Goal: Transaction & Acquisition: Purchase product/service

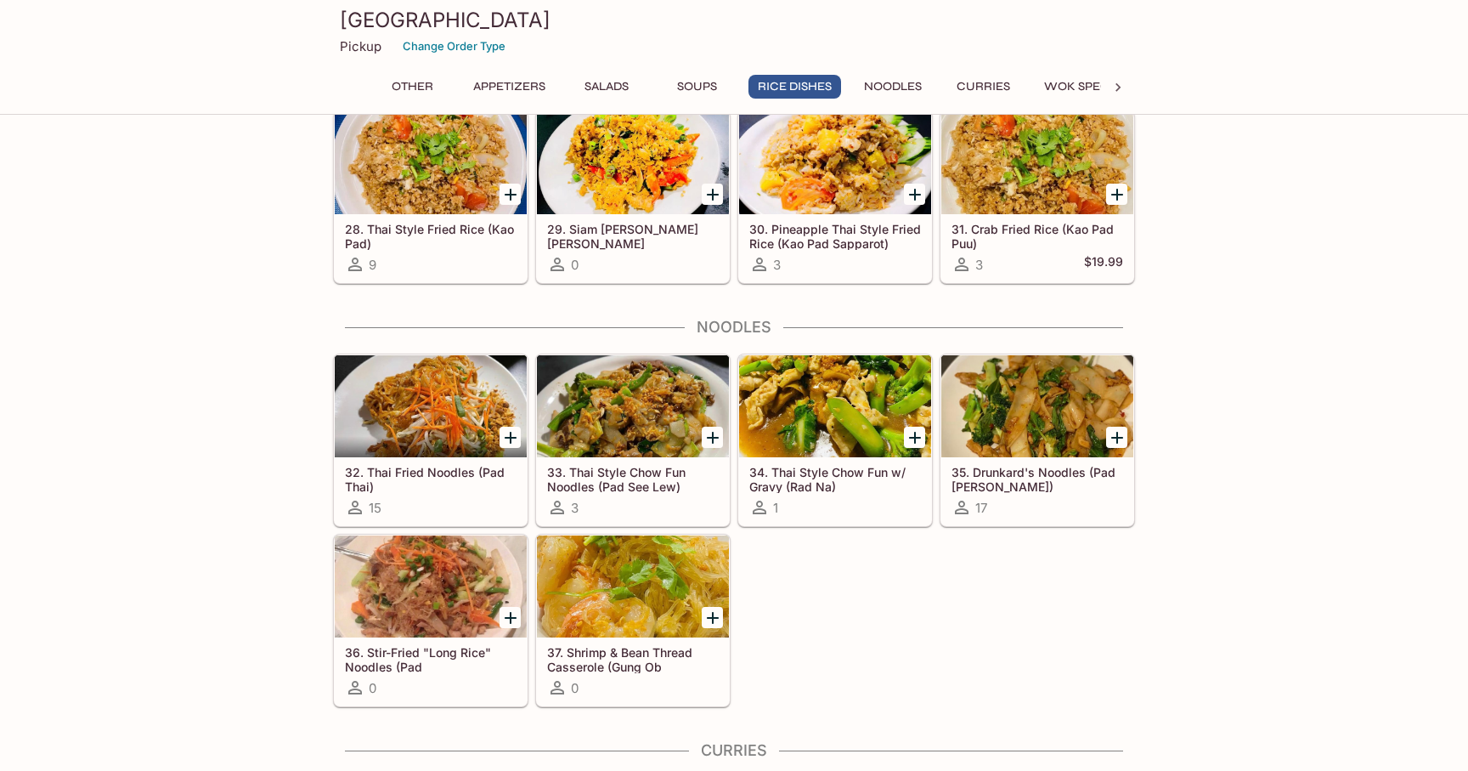
scroll to position [2131, 0]
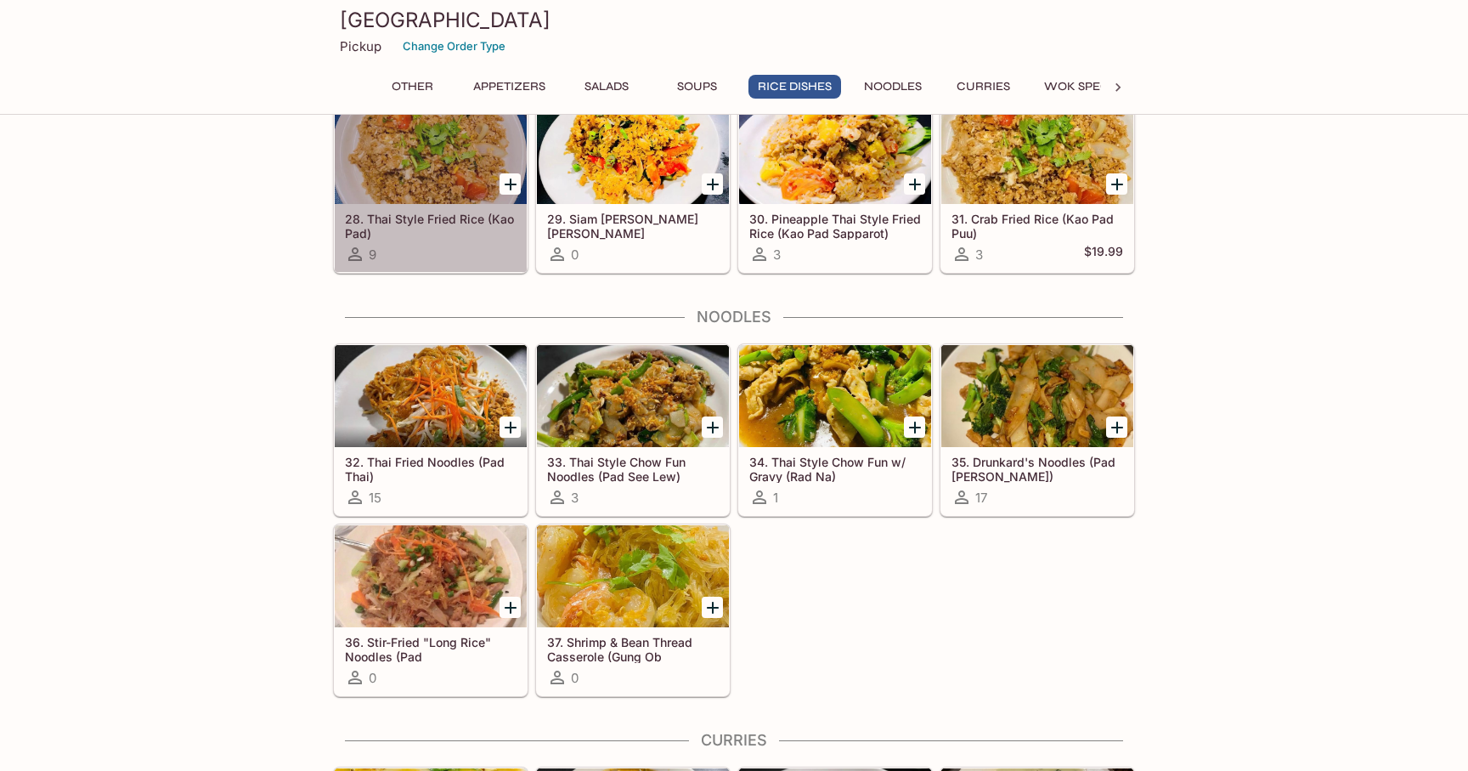
click at [444, 229] on h5 "28. Thai Style Fried Rice (Kao Pad)" at bounding box center [431, 226] width 172 height 28
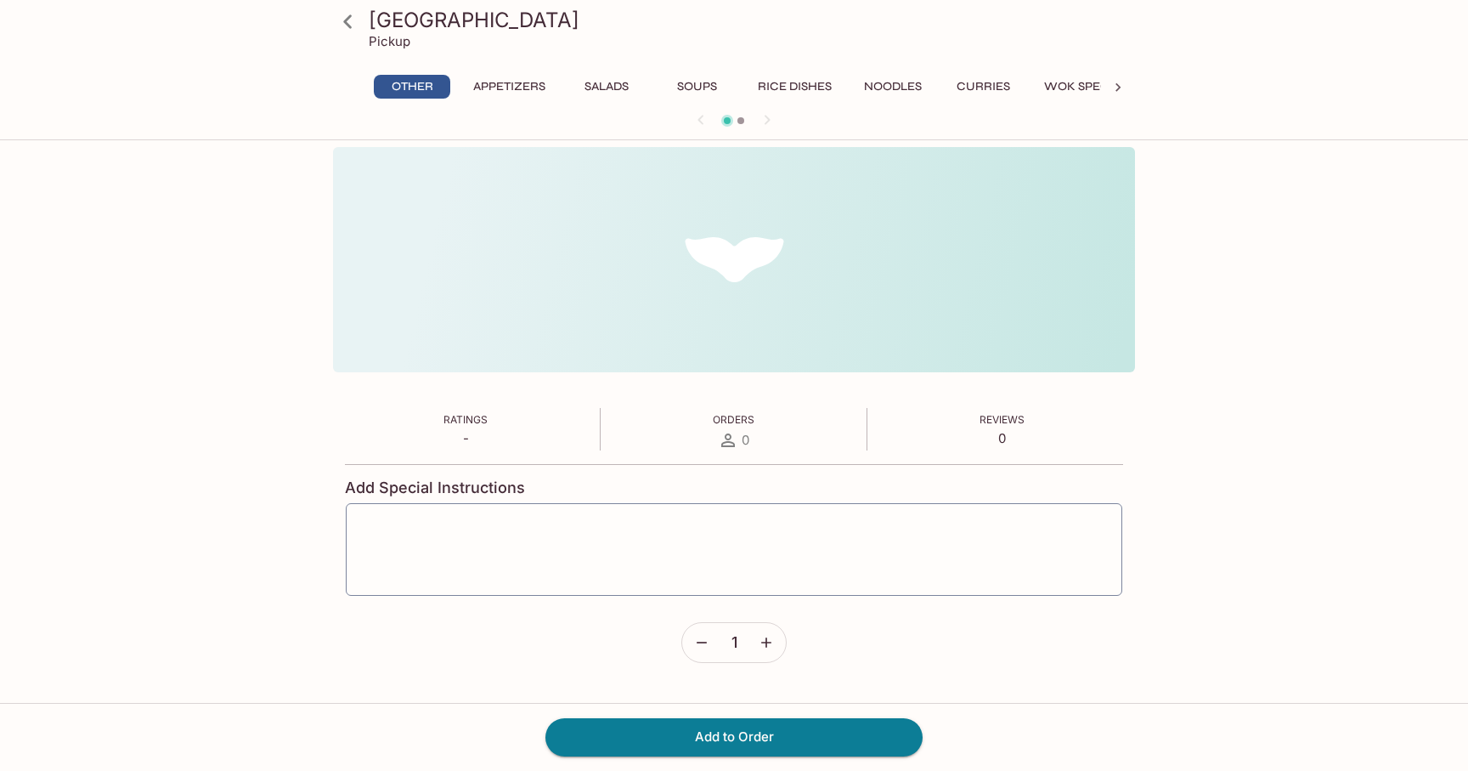
click at [444, 229] on div "Ratings - Orders 0 Reviews 0 Add Special Instructions x ​ 1 Ratings - Orders 0 …" at bounding box center [734, 441] width 802 height 588
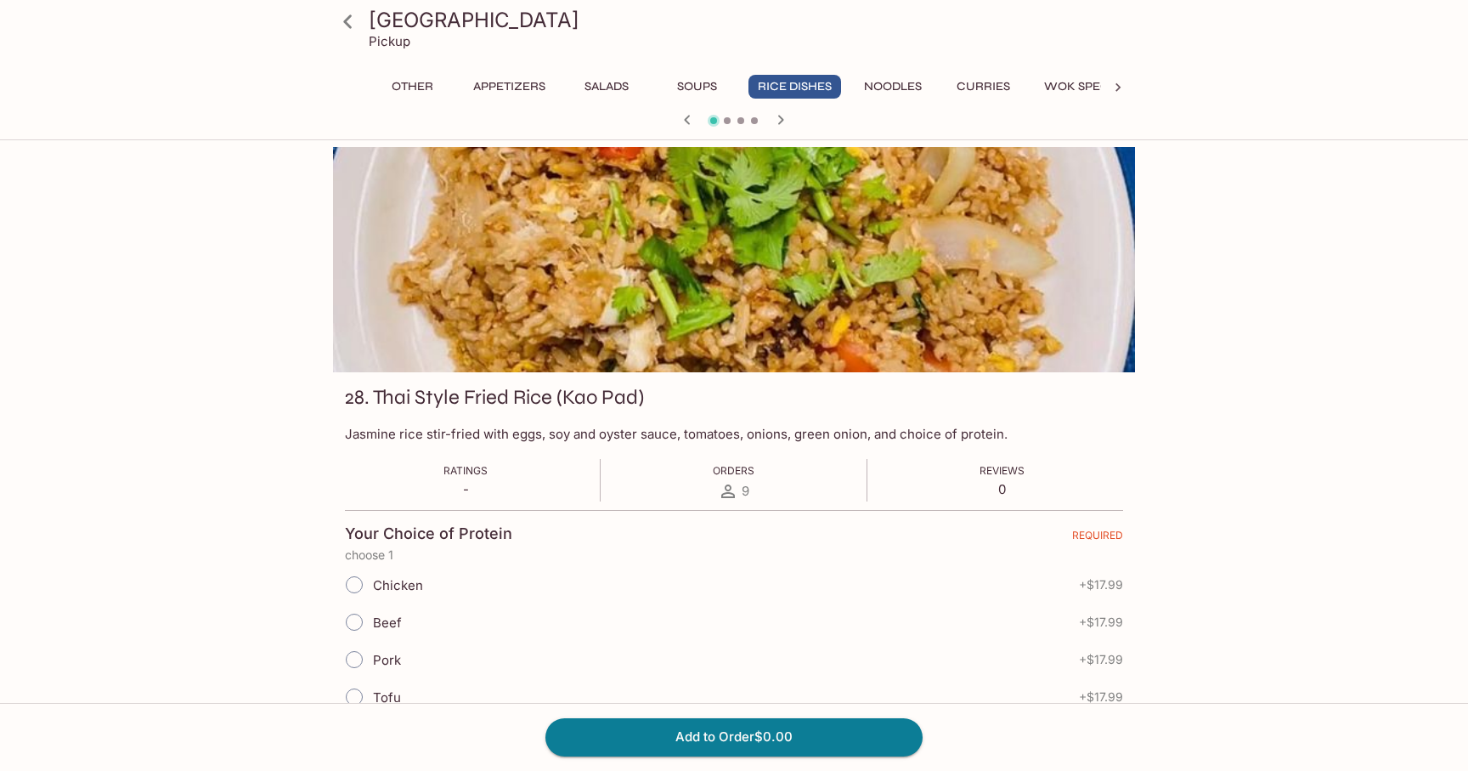
click at [353, 20] on icon at bounding box center [348, 22] width 30 height 30
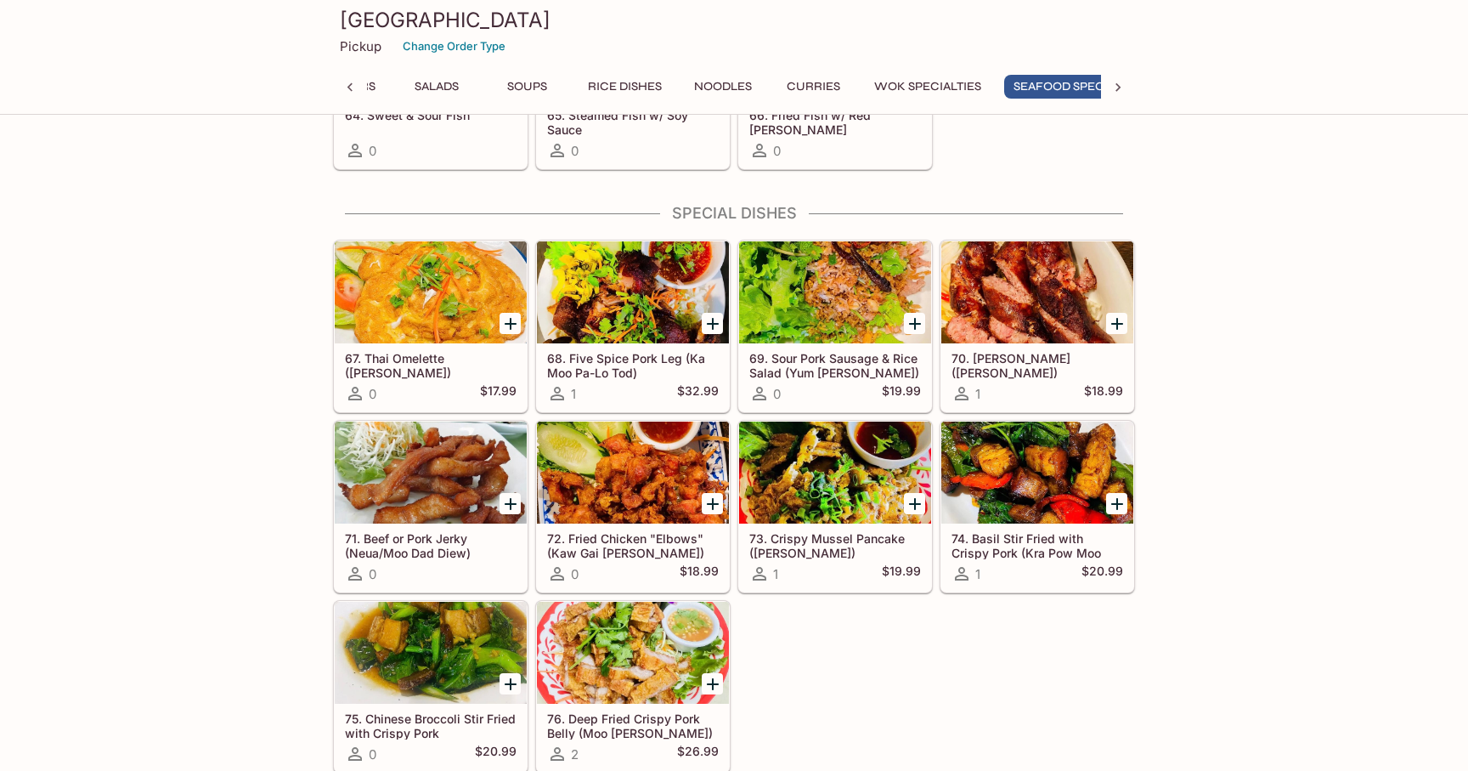
scroll to position [4297, 0]
